Goal: Transaction & Acquisition: Obtain resource

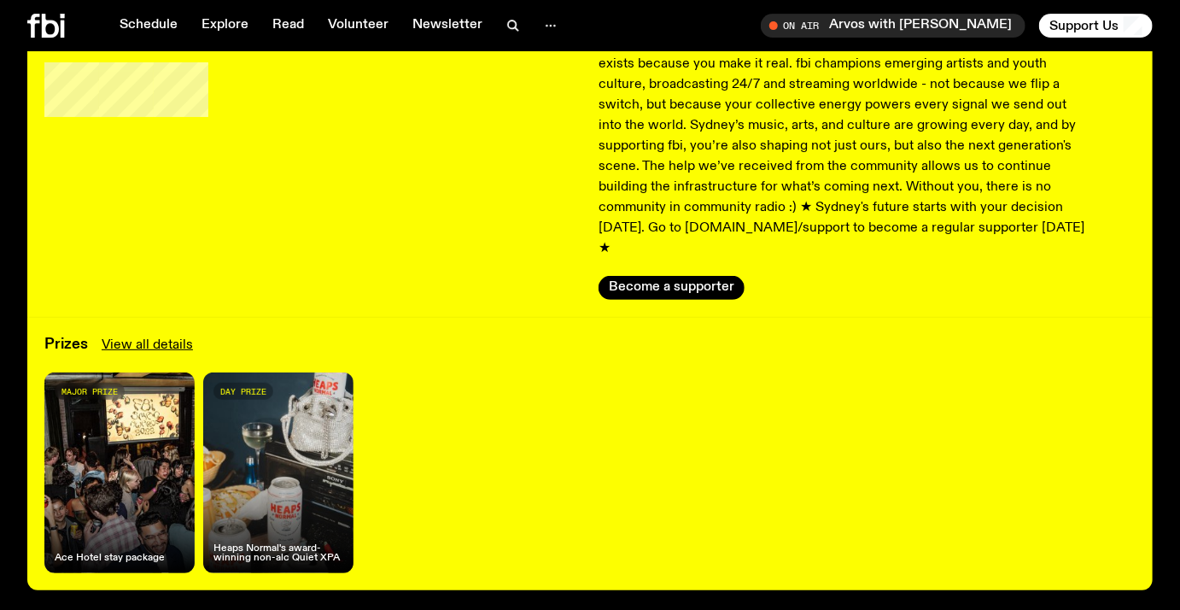
scroll to position [174, 0]
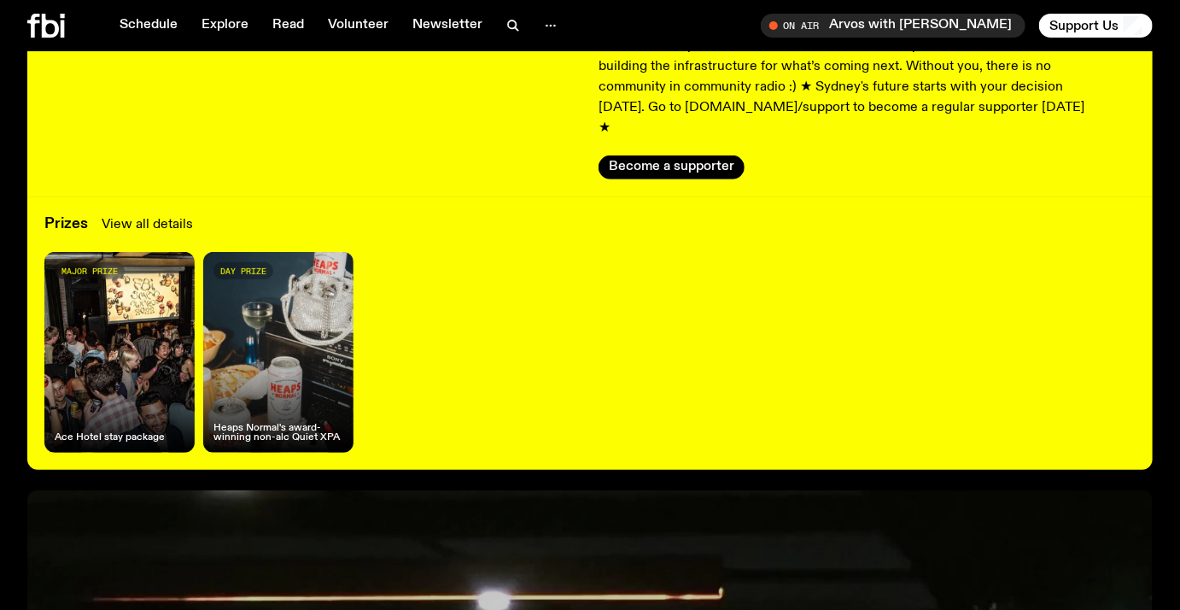
click at [154, 214] on link "View all details" at bounding box center [147, 224] width 91 height 20
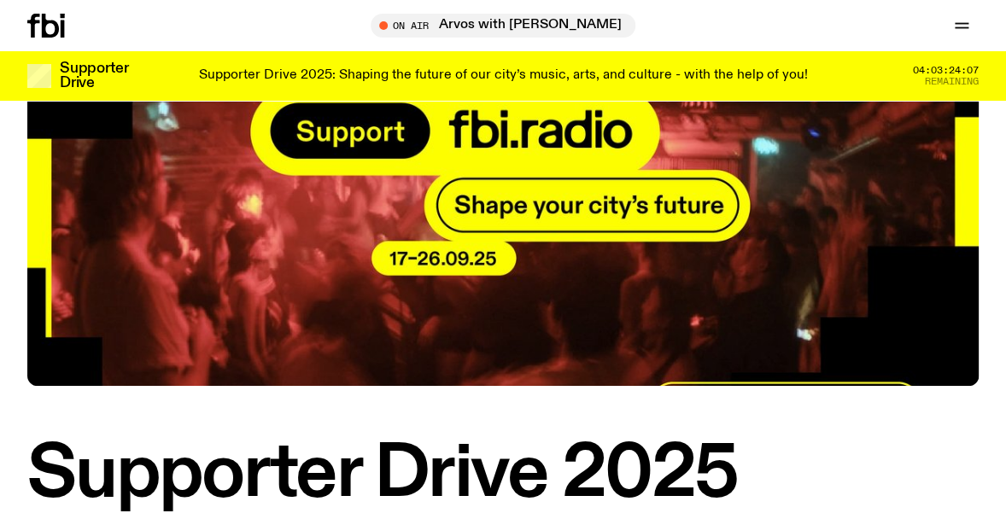
scroll to position [171, 0]
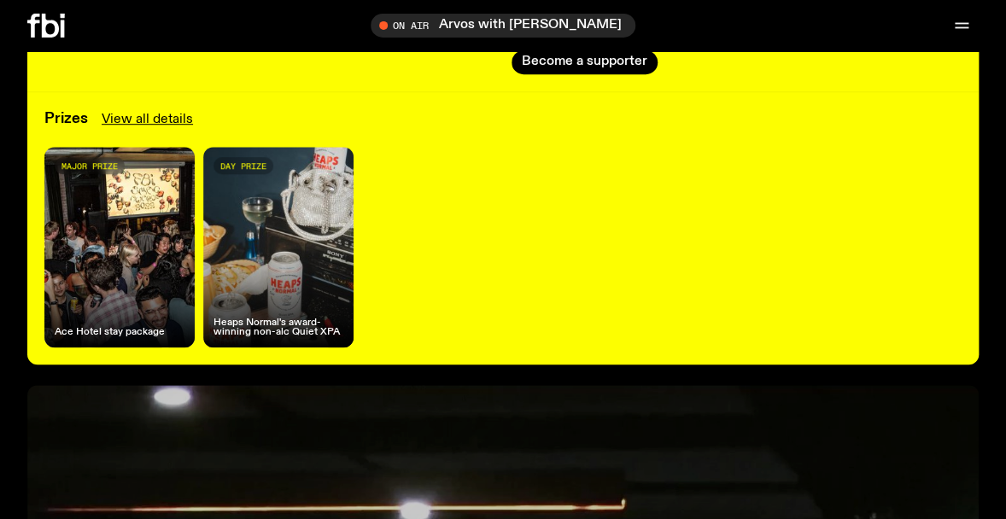
scroll to position [328, 0]
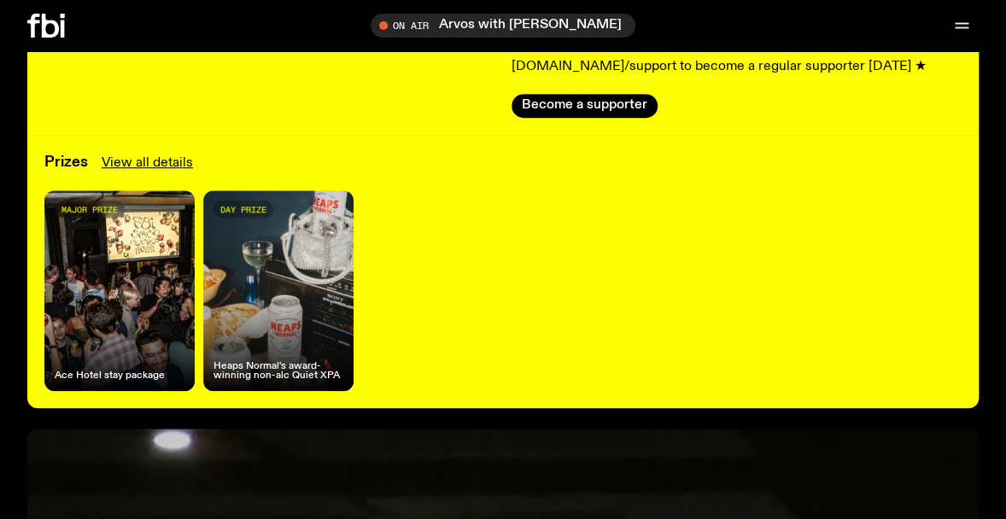
click at [85, 283] on div "major prize Ace Hotel stay package" at bounding box center [119, 290] width 150 height 201
click at [272, 321] on div "day prize Heaps Normal's award-winning non-alc Quiet XPA" at bounding box center [278, 290] width 150 height 201
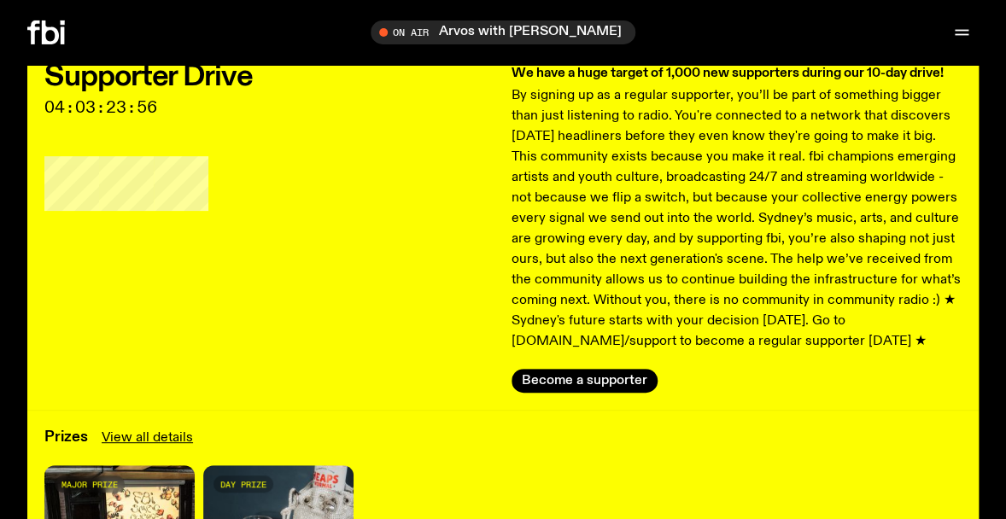
scroll to position [0, 0]
